Goal: Transaction & Acquisition: Subscribe to service/newsletter

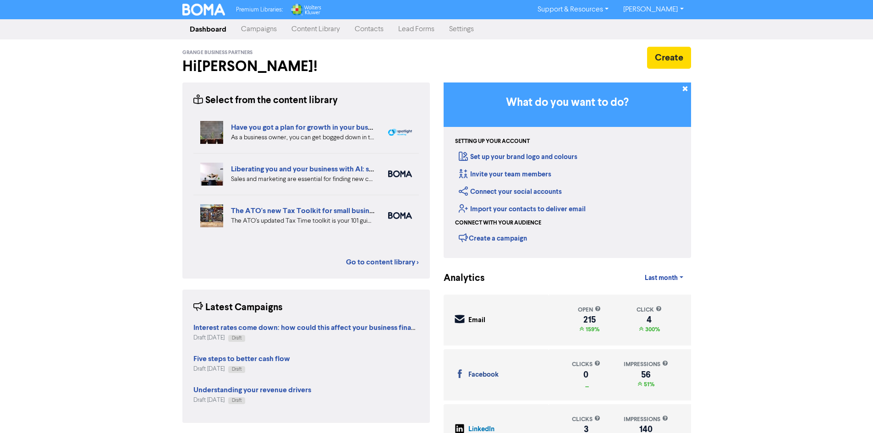
click at [296, 29] on link "Content Library" at bounding box center [315, 29] width 63 height 18
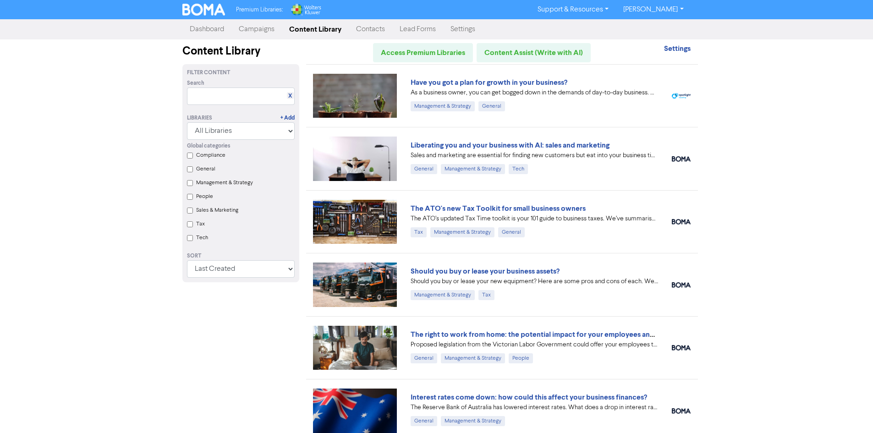
click at [262, 32] on link "Campaigns" at bounding box center [256, 29] width 50 height 18
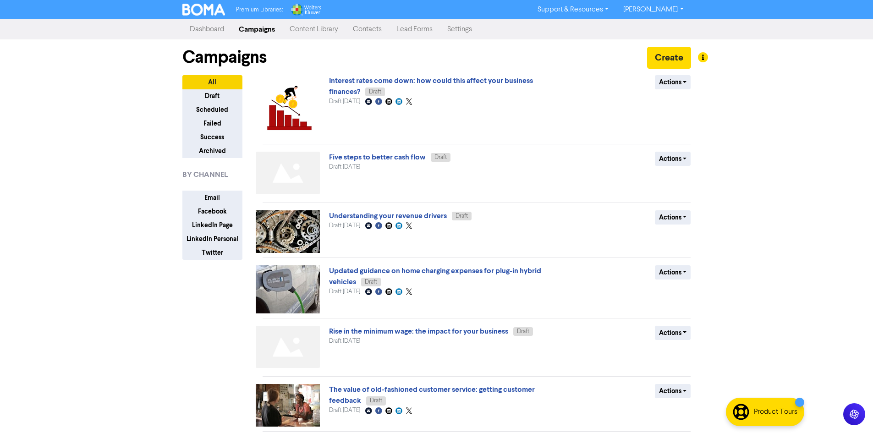
click at [363, 159] on link "Five steps to better cash flow" at bounding box center [377, 157] width 97 height 9
click at [362, 218] on link "Understanding your revenue drivers" at bounding box center [388, 215] width 118 height 9
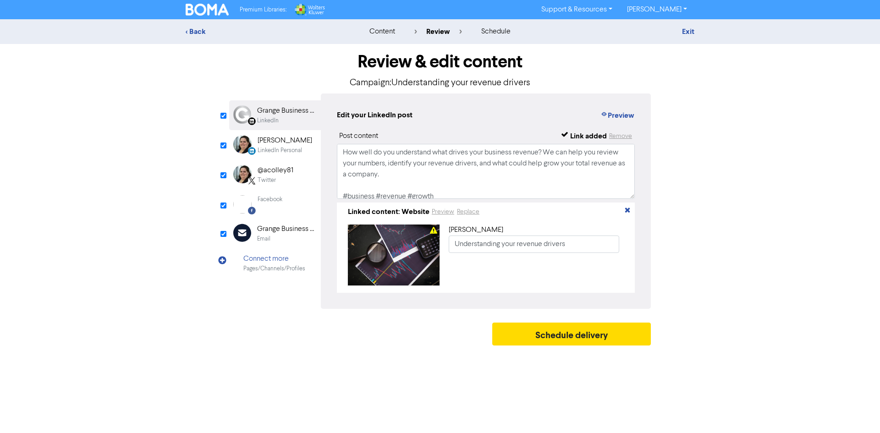
click at [288, 233] on div "Grange Business Partners" at bounding box center [286, 229] width 59 height 11
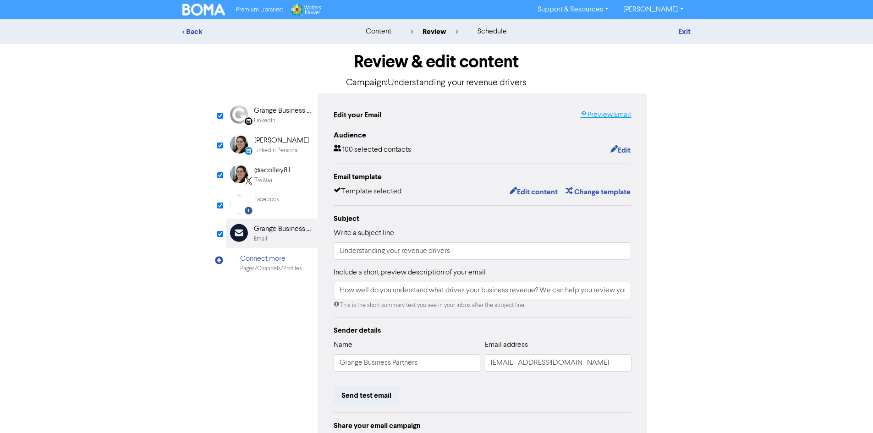
click at [606, 119] on link "Preview Email" at bounding box center [605, 115] width 51 height 11
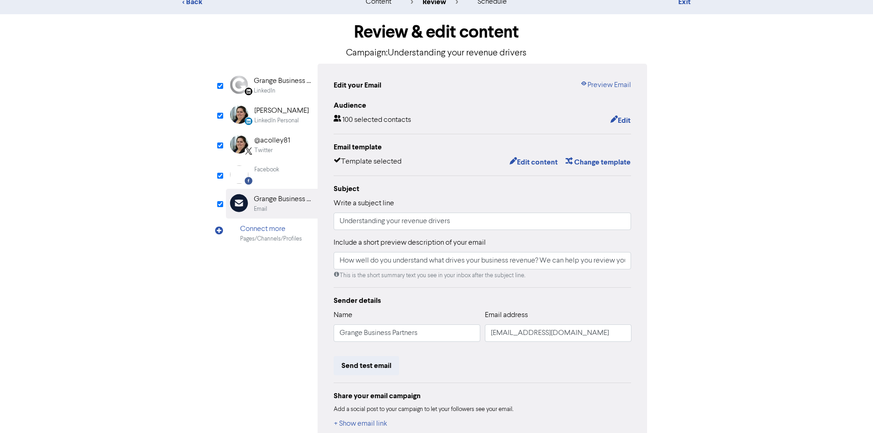
scroll to position [46, 0]
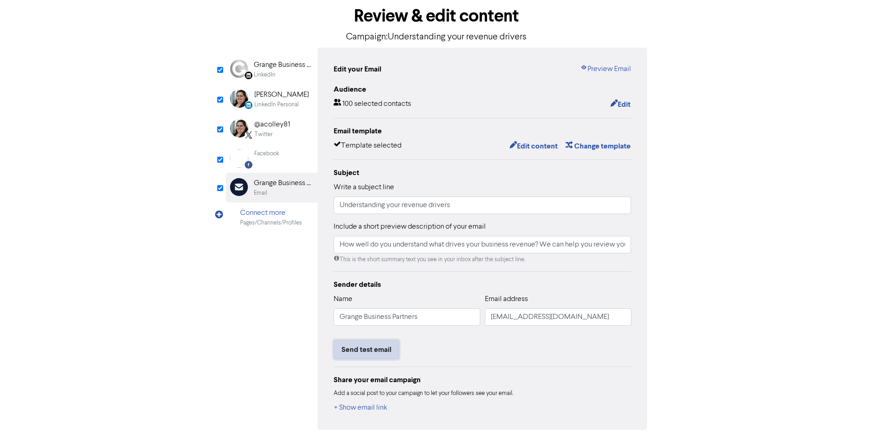
click at [380, 359] on button "Send test email" at bounding box center [367, 349] width 66 height 19
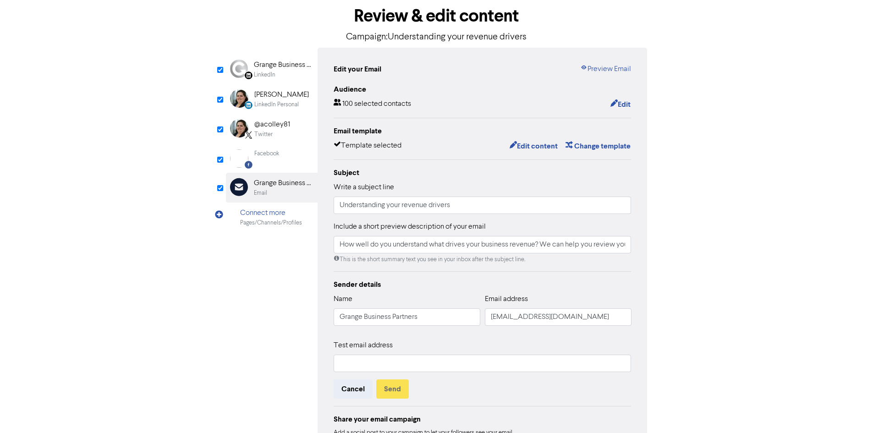
type input "How well do you understand what drives your business revenue? We can help you r…"
click at [394, 368] on input "text" at bounding box center [483, 363] width 298 height 17
type input "lallen@grangebp.com.au"
click at [390, 392] on button "Send" at bounding box center [392, 388] width 33 height 19
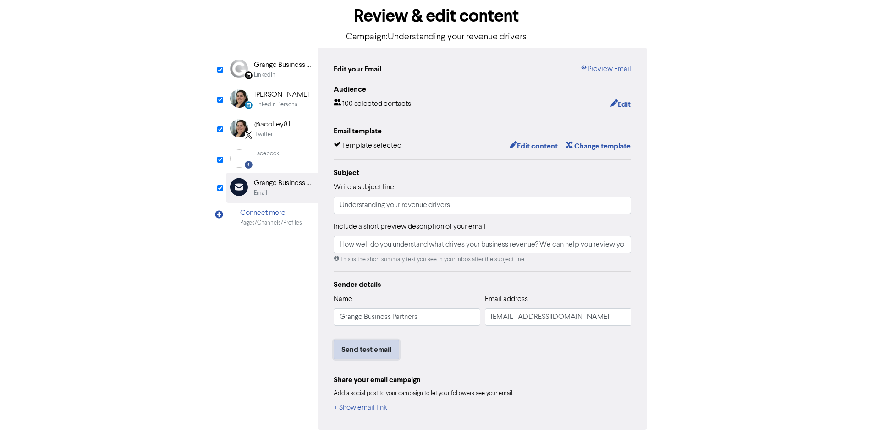
click at [370, 349] on button "Send test email" at bounding box center [367, 349] width 66 height 19
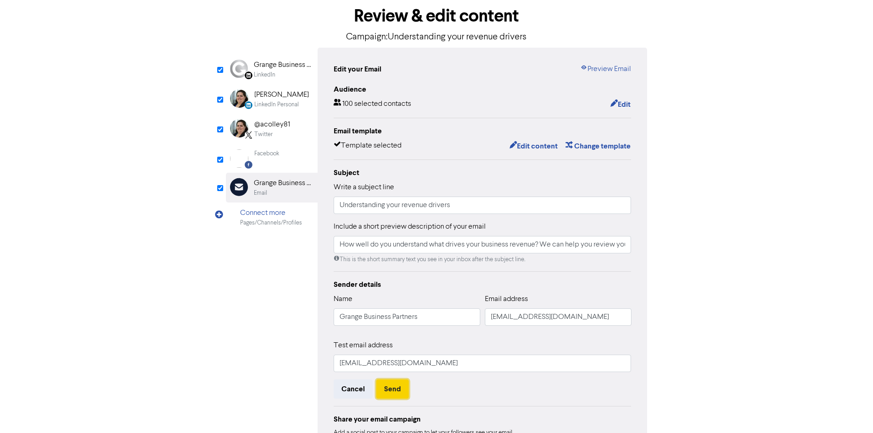
click at [401, 390] on button "Send" at bounding box center [392, 388] width 33 height 19
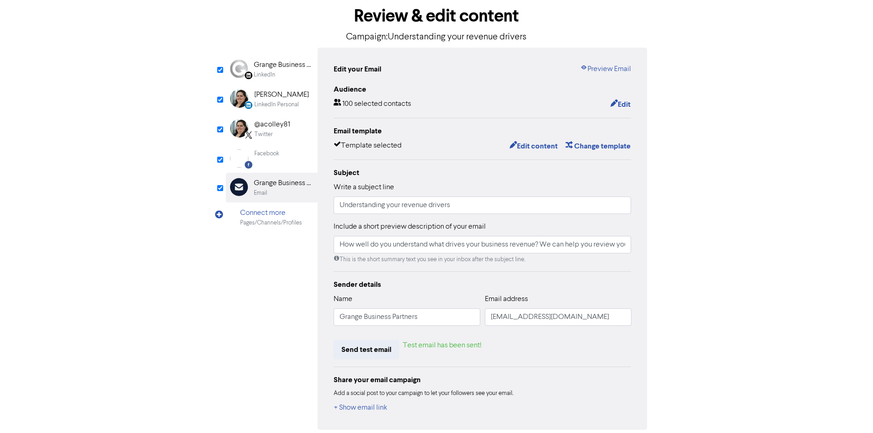
type input "How well do you understand what drives your business revenue? We can help you r…"
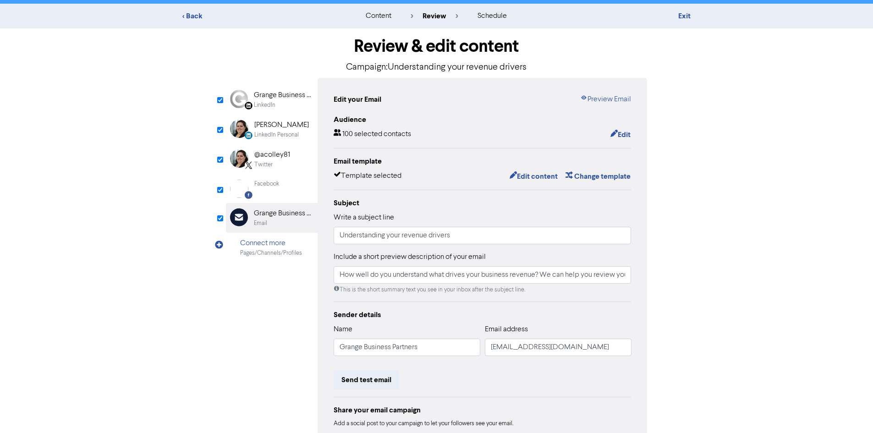
scroll to position [0, 0]
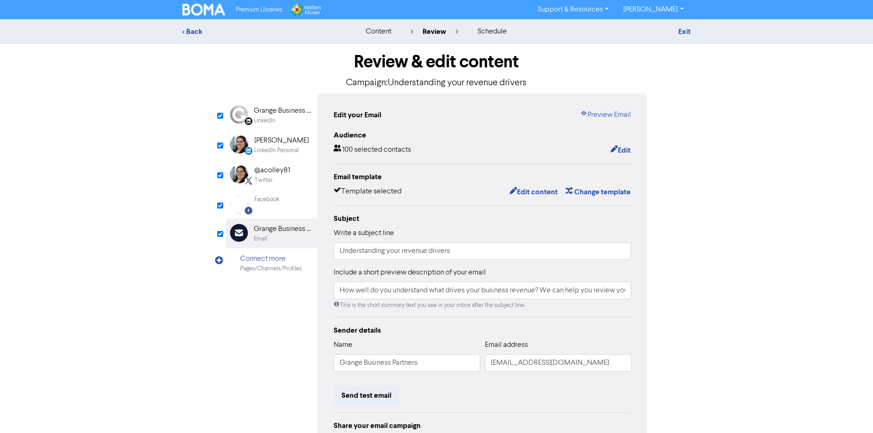
click at [198, 14] on img at bounding box center [203, 10] width 43 height 12
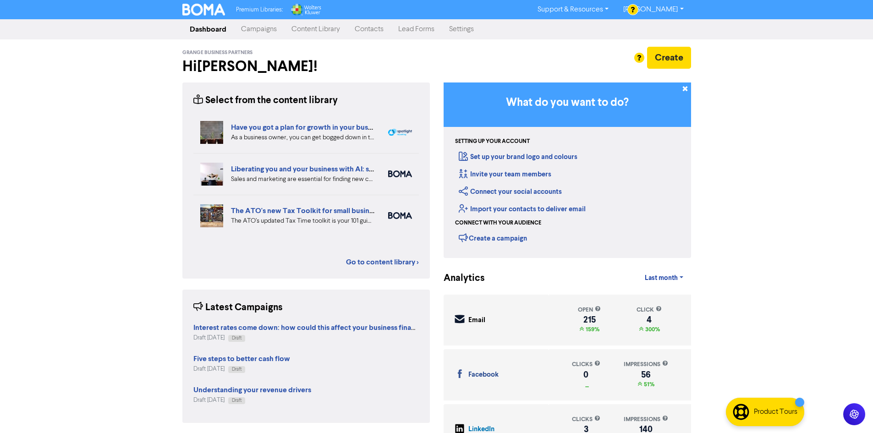
click at [263, 31] on link "Campaigns" at bounding box center [259, 29] width 50 height 18
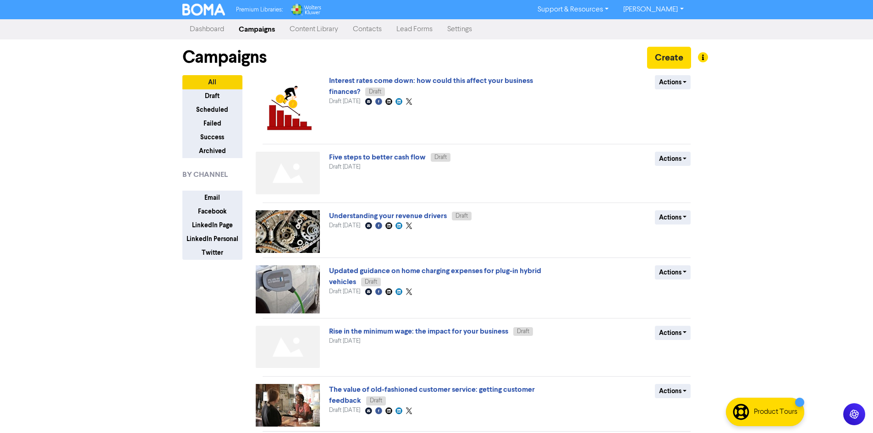
click at [219, 13] on img at bounding box center [203, 10] width 43 height 12
